Goal: Task Accomplishment & Management: Complete application form

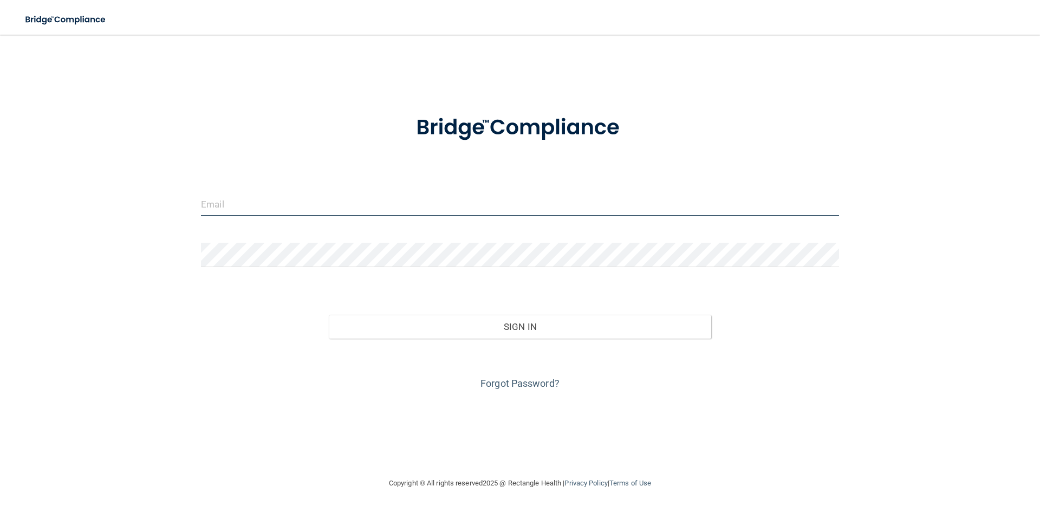
click at [402, 209] on input "email" at bounding box center [520, 204] width 638 height 24
drag, startPoint x: 135, startPoint y: 212, endPoint x: 0, endPoint y: 287, distance: 155.0
click at [0, 286] on main "[EMAIL_ADDRESS][DOMAIN_NAME] Invalid email/password. You don't have permission …" at bounding box center [520, 273] width 1040 height 477
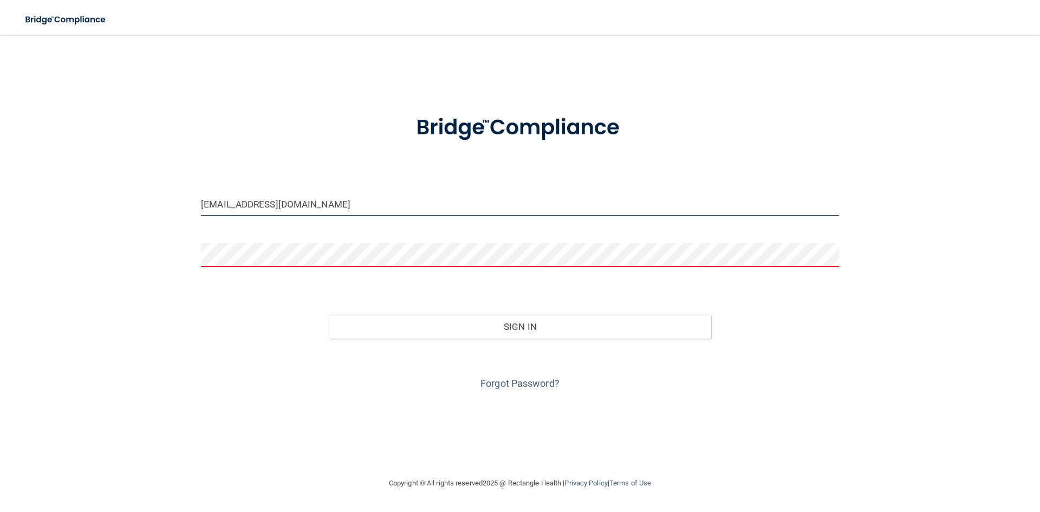
type input "[EMAIL_ADDRESS][DOMAIN_NAME]"
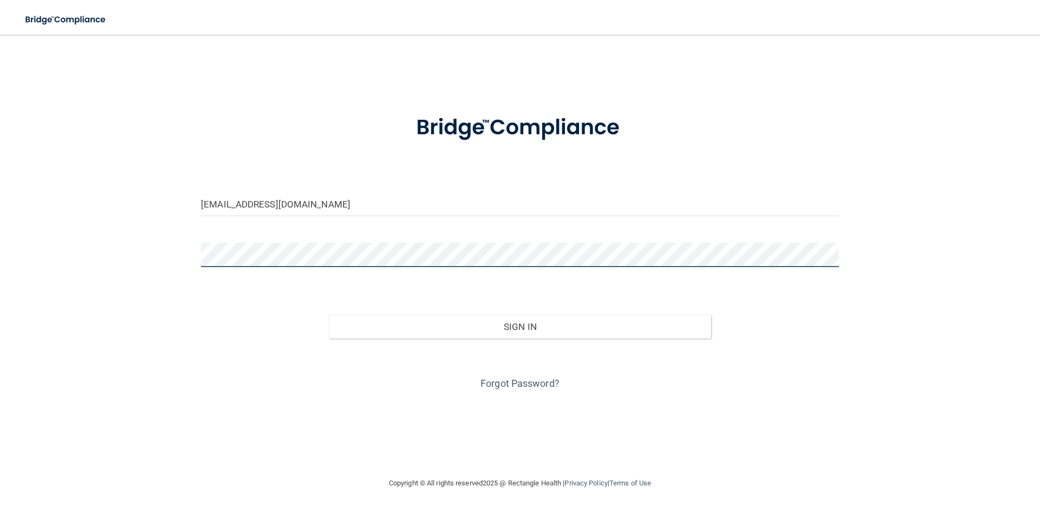
click at [329, 315] on button "Sign In" at bounding box center [520, 327] width 383 height 24
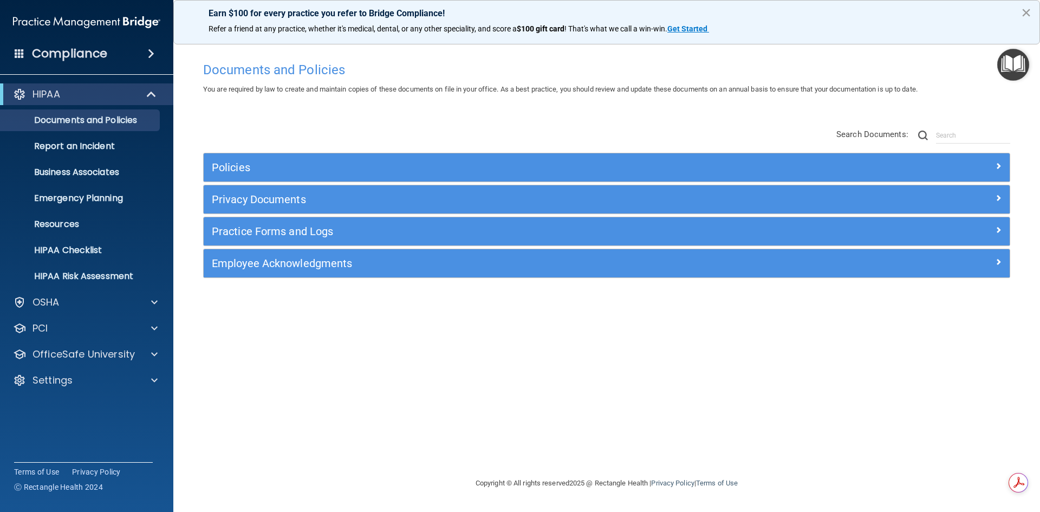
click at [1029, 12] on button "×" at bounding box center [1026, 12] width 10 height 17
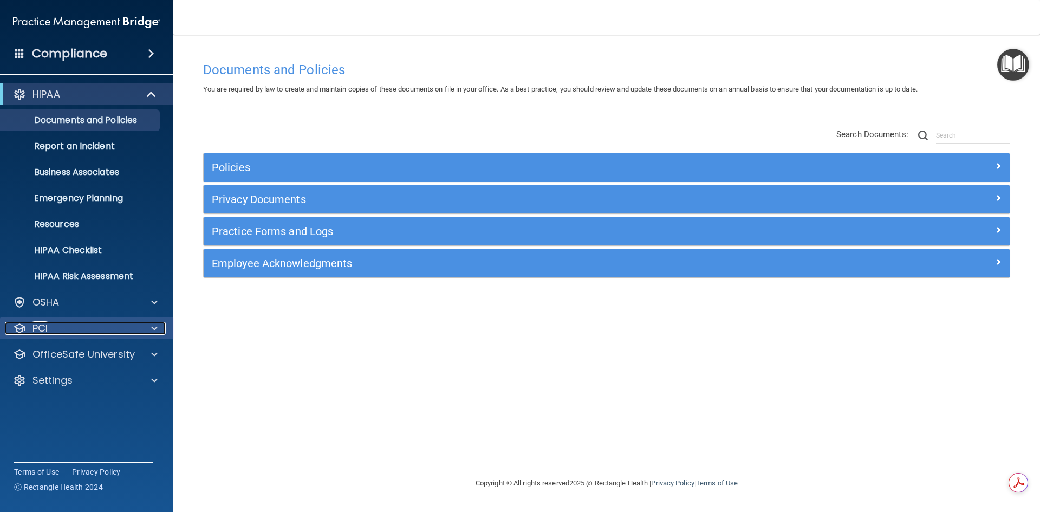
click at [156, 326] on span at bounding box center [154, 328] width 7 height 13
click at [153, 380] on span at bounding box center [154, 380] width 7 height 13
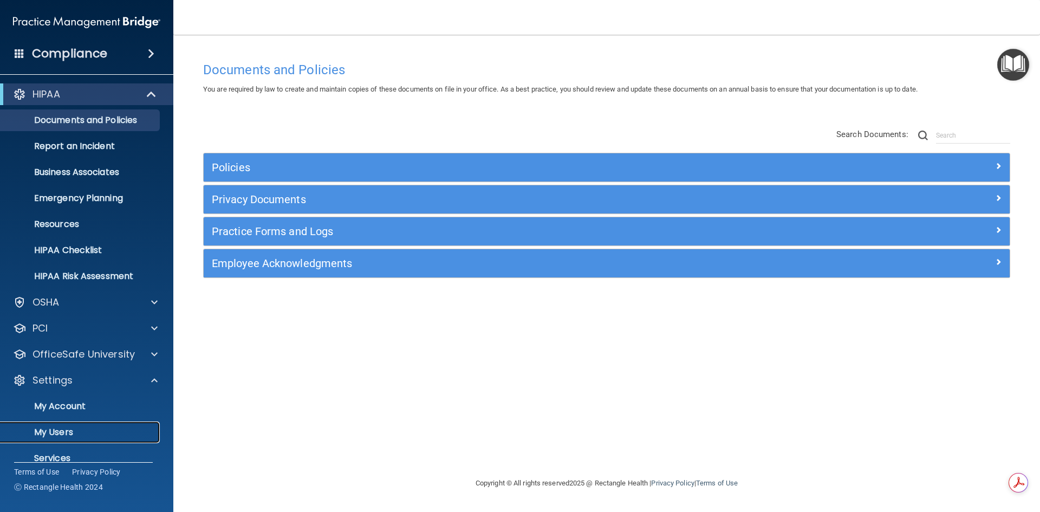
click at [74, 425] on link "My Users" at bounding box center [74, 433] width 171 height 22
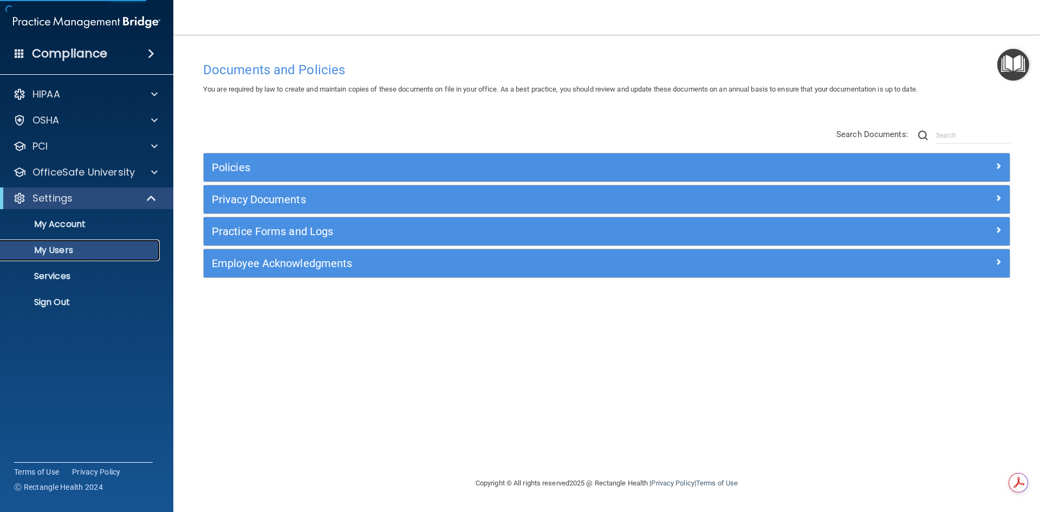
select select "20"
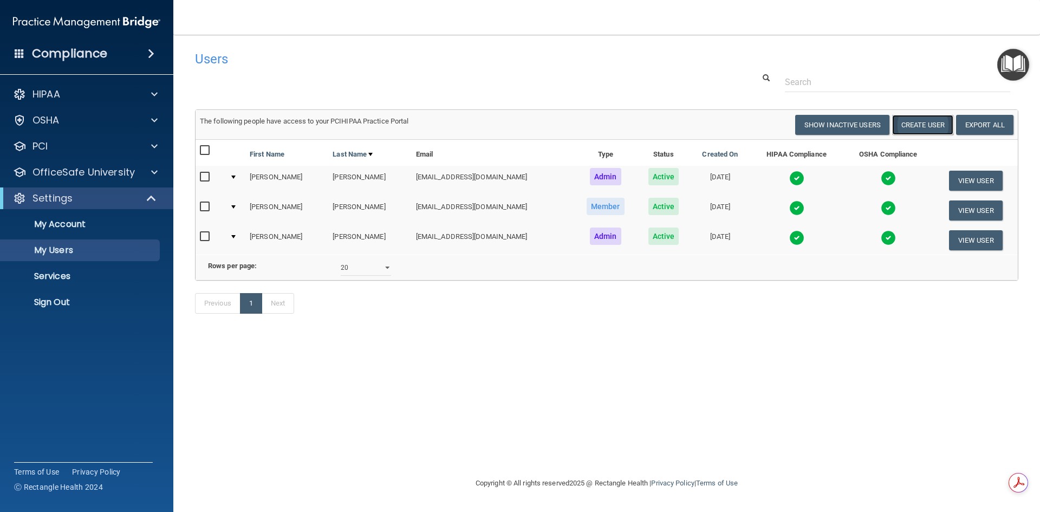
click at [930, 128] on button "Create User" at bounding box center [923, 125] width 61 height 20
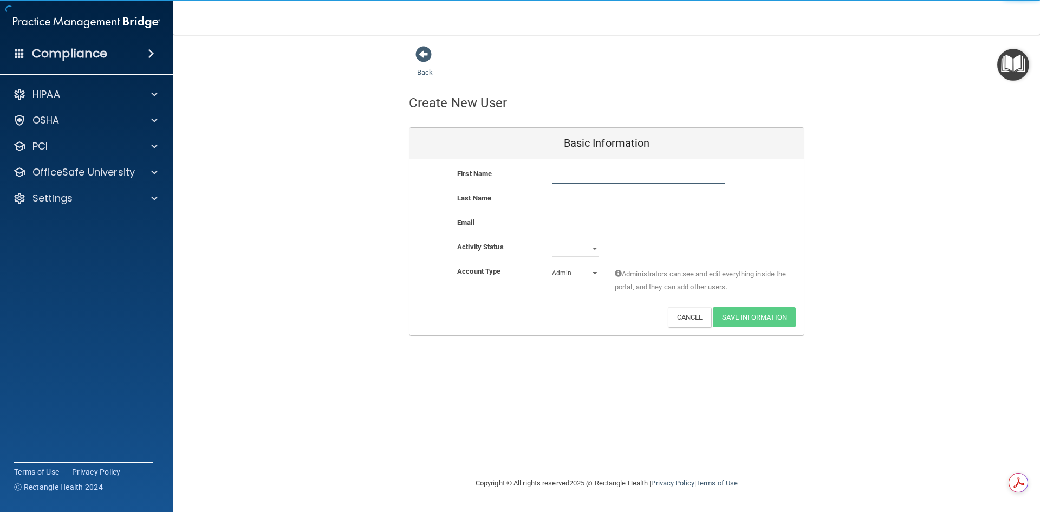
click at [649, 173] on input "text" at bounding box center [638, 175] width 173 height 16
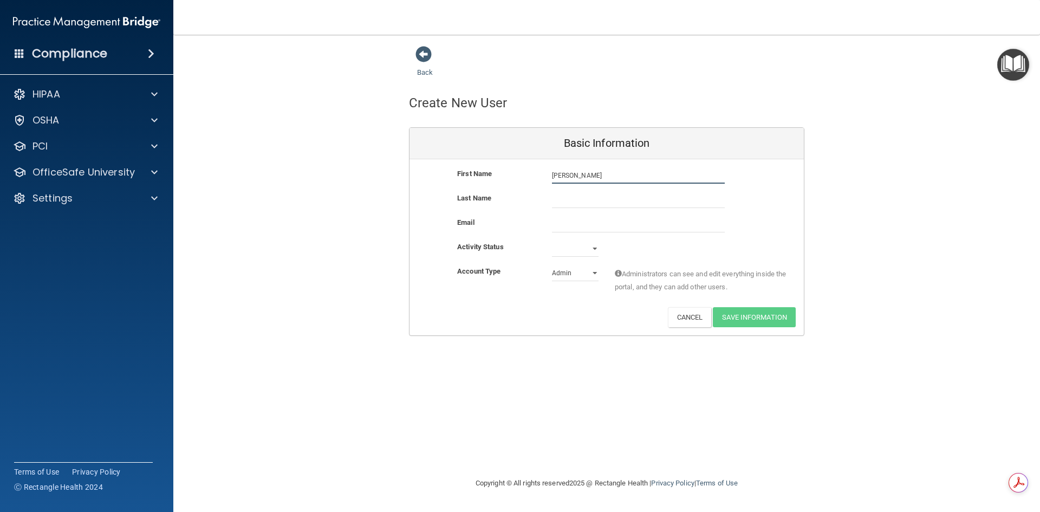
type input "[PERSON_NAME]"
click at [635, 206] on input "text" at bounding box center [638, 200] width 173 height 16
type input "Bravo"
click at [599, 250] on div "Active Inactive" at bounding box center [575, 249] width 63 height 16
click at [595, 248] on select "Active Inactive" at bounding box center [575, 249] width 47 height 16
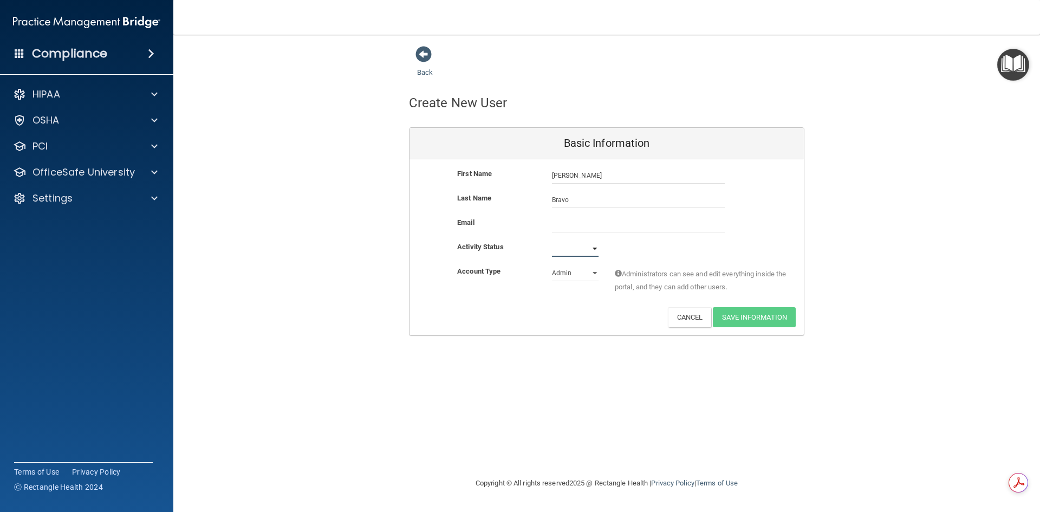
select select "active"
click at [552, 241] on select "Active Inactive" at bounding box center [575, 249] width 47 height 16
click at [591, 273] on select "Admin Member" at bounding box center [575, 273] width 47 height 16
select select "practice_member"
click at [552, 265] on select "Admin Member" at bounding box center [575, 273] width 47 height 16
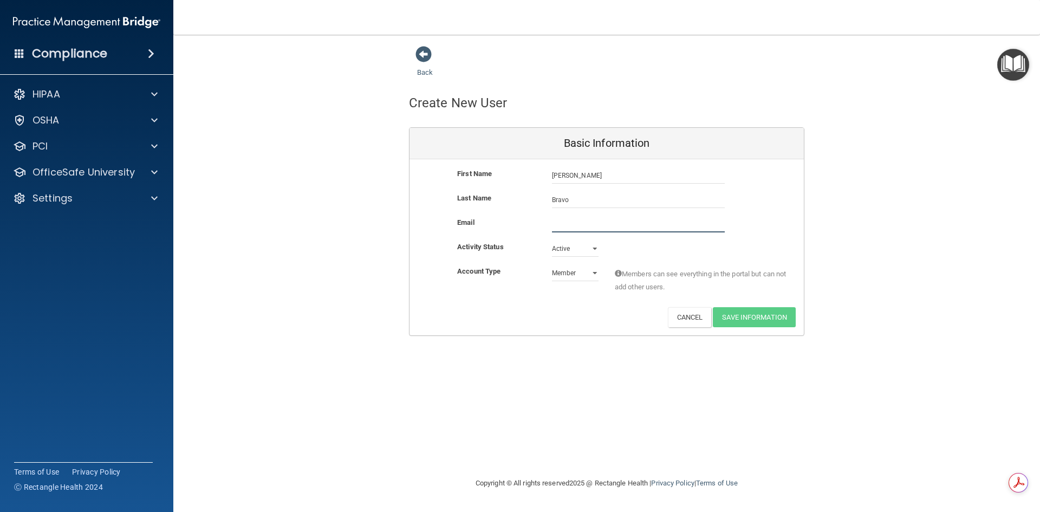
click at [585, 227] on input "email" at bounding box center [638, 224] width 173 height 16
click at [665, 228] on input "email" at bounding box center [638, 224] width 173 height 16
type input "[EMAIL_ADDRESS][DOMAIN_NAME]"
click at [740, 320] on button "Save Information" at bounding box center [754, 317] width 83 height 20
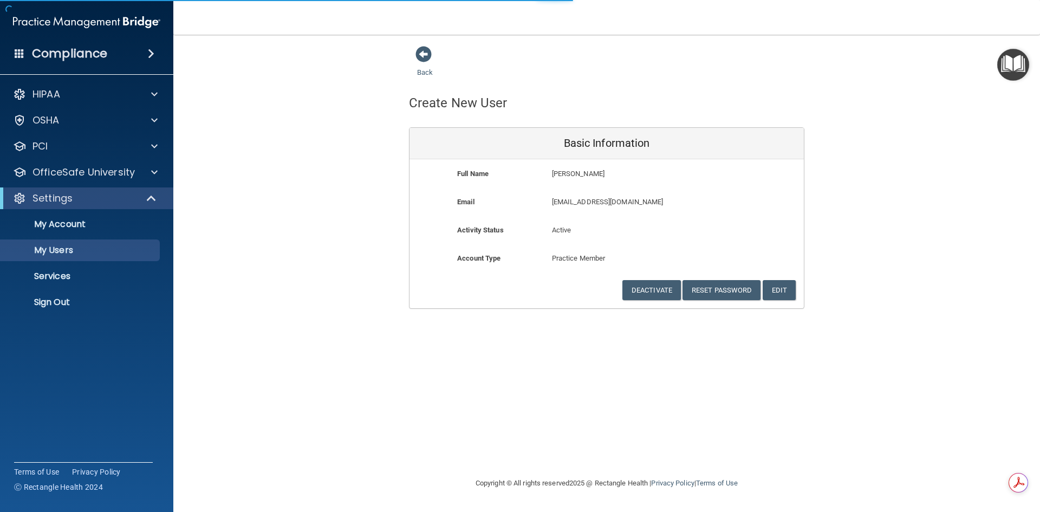
select select "20"
